Goal: Information Seeking & Learning: Learn about a topic

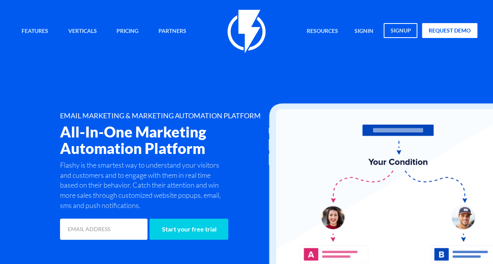
scroll to position [54, 0]
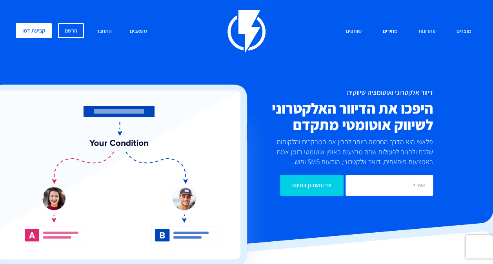
click at [387, 32] on link "מחירים" at bounding box center [389, 31] width 27 height 17
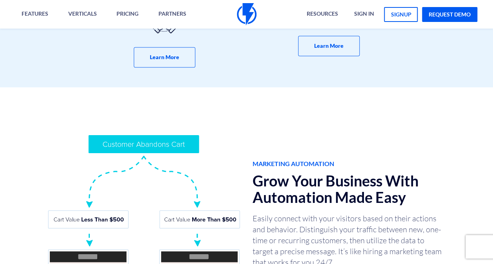
scroll to position [569, 0]
